Goal: Find specific page/section: Find specific page/section

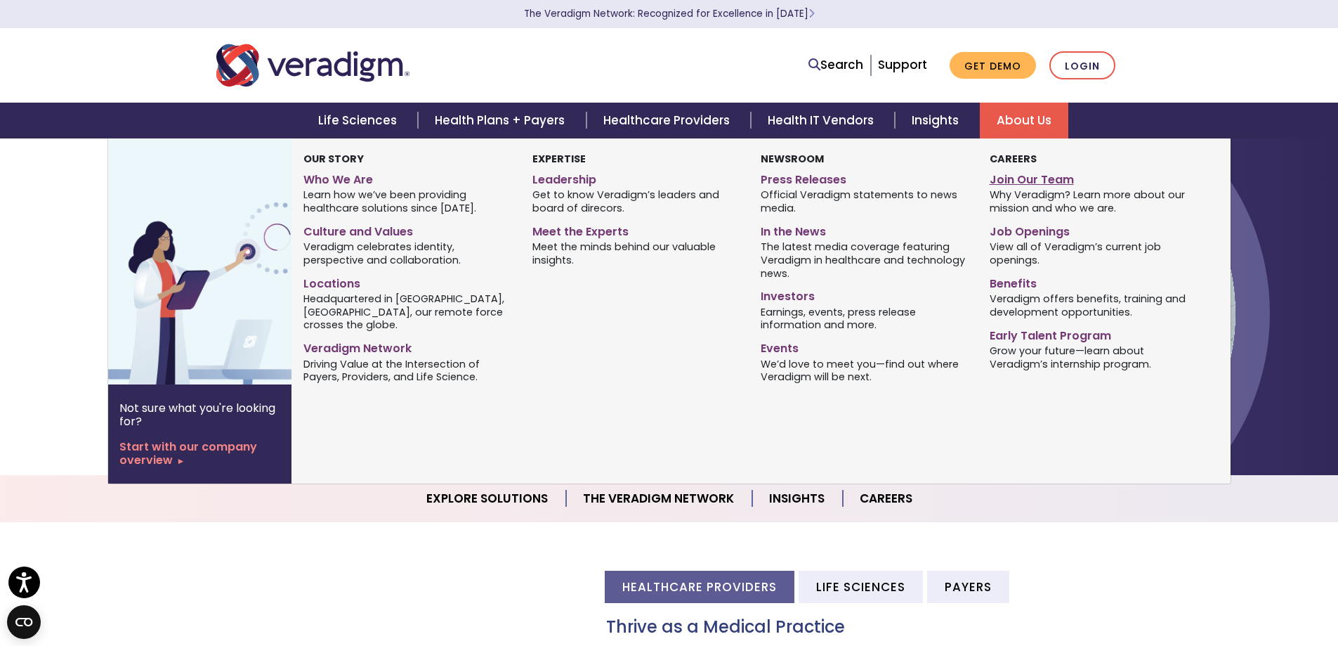
click at [1052, 183] on link "Join Our Team" at bounding box center [1093, 177] width 207 height 20
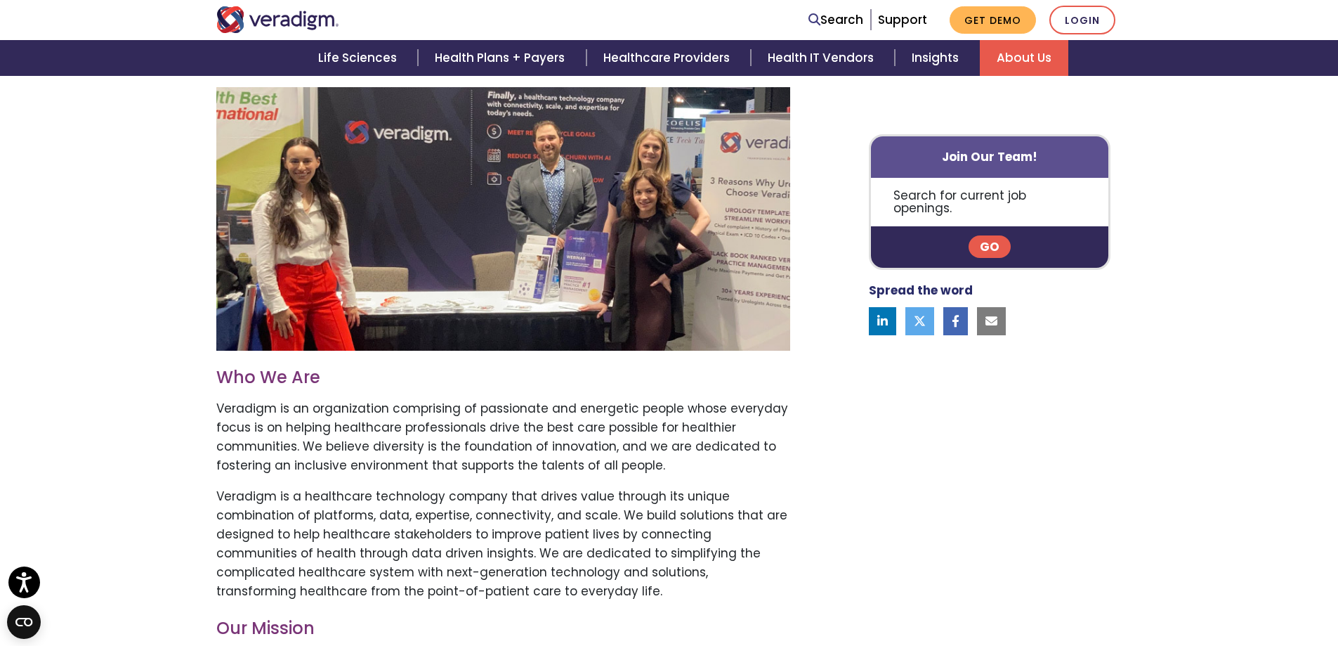
scroll to position [211, 0]
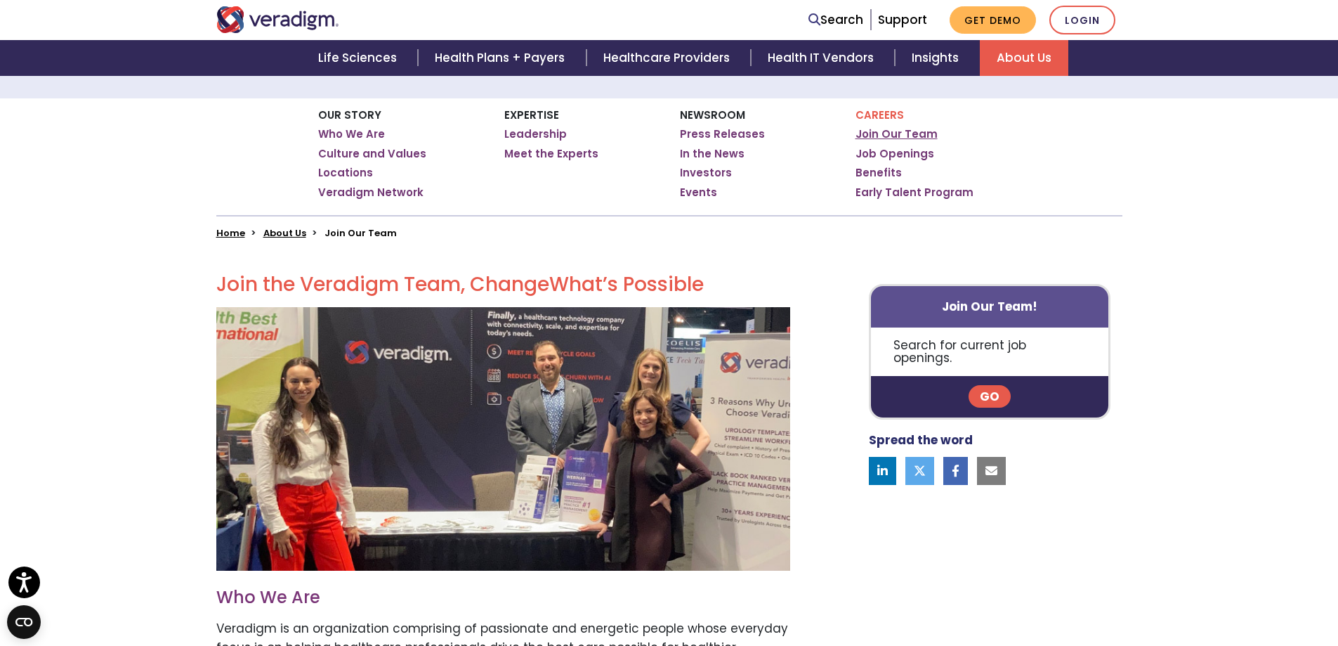
click at [893, 132] on link "Join Our Team" at bounding box center [897, 134] width 82 height 14
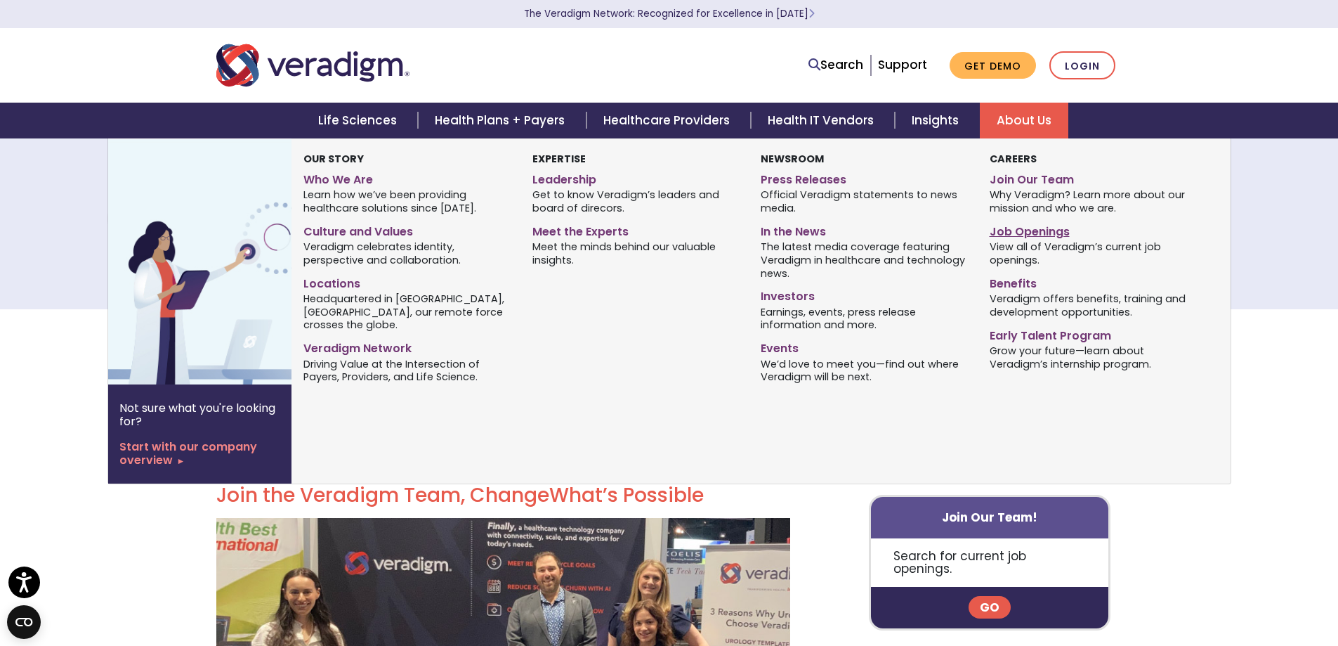
click at [1032, 230] on link "Job Openings" at bounding box center [1093, 229] width 207 height 20
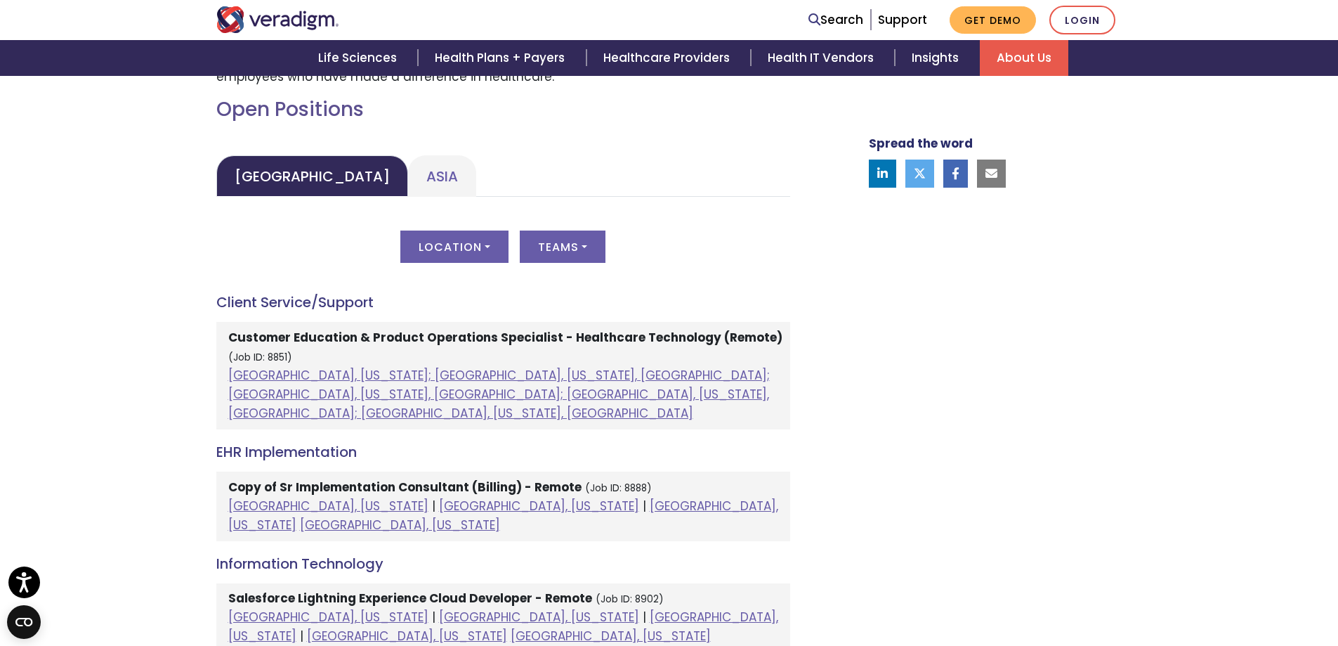
scroll to position [632, 0]
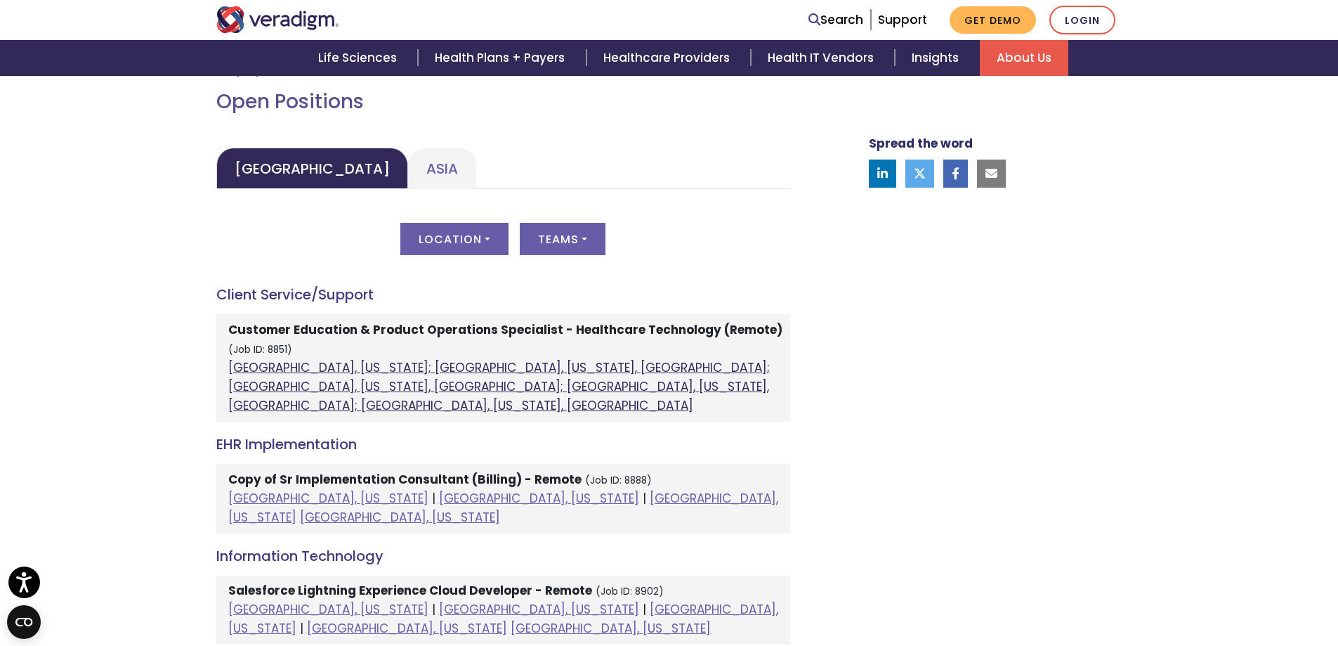
click at [379, 366] on link "Atlanta, Georgia; Orlando, Florida, United States; Phoenix, Arizona, United Sta…" at bounding box center [499, 386] width 542 height 55
